Goal: Task Accomplishment & Management: Check status

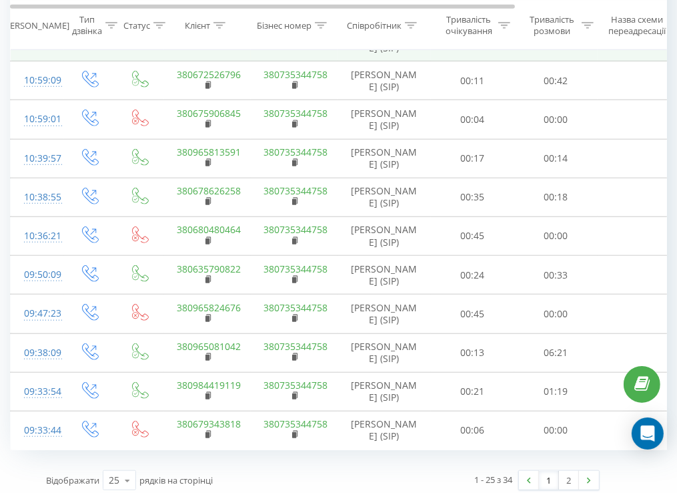
scroll to position [724, 0]
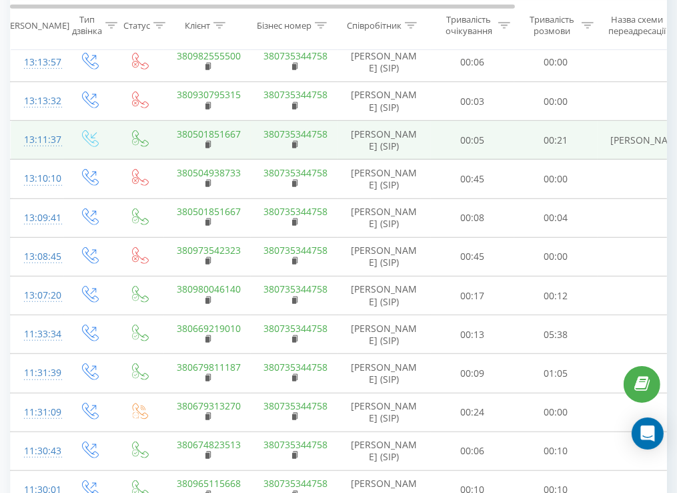
scroll to position [724, 0]
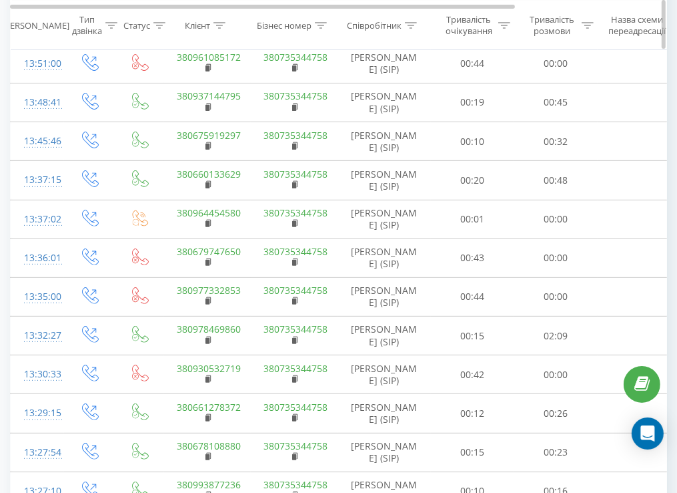
scroll to position [264, 0]
